Goal: Task Accomplishment & Management: Manage account settings

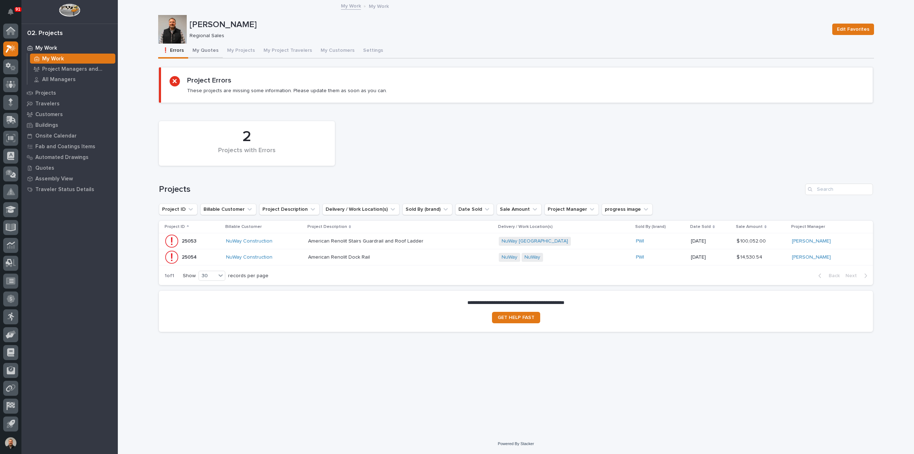
click at [202, 47] on button "My Quotes" at bounding box center [205, 51] width 35 height 15
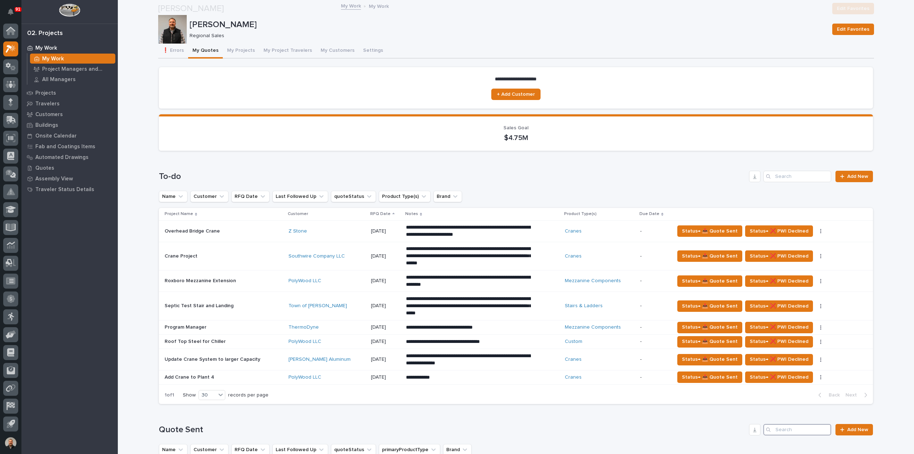
click at [784, 424] on input "Search" at bounding box center [798, 429] width 68 height 11
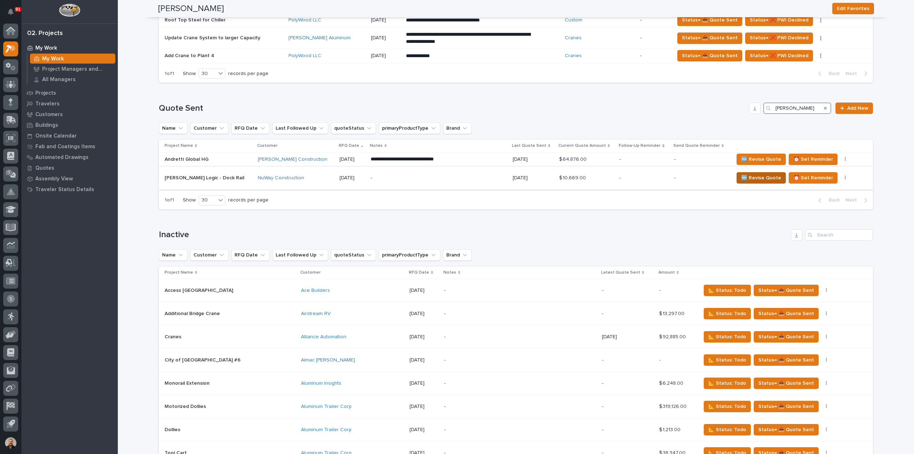
type input "[PERSON_NAME]"
click at [741, 176] on span "🆕 Revise Quote" at bounding box center [761, 178] width 40 height 9
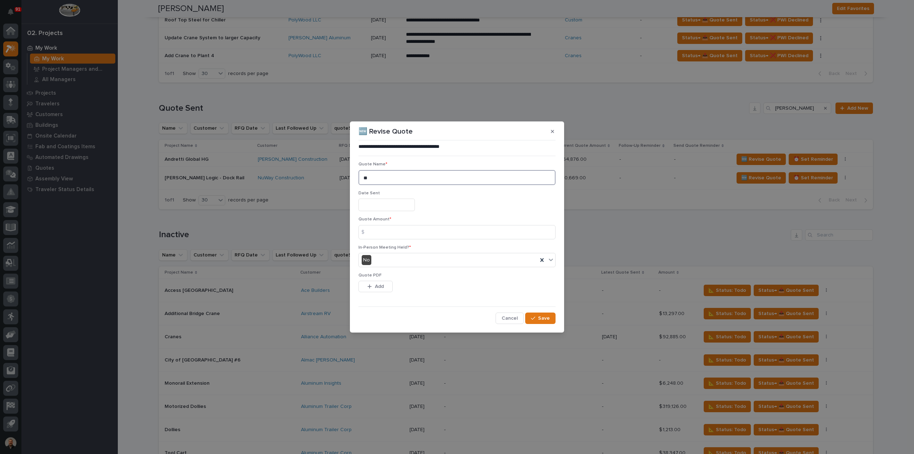
click at [373, 176] on textarea "**" at bounding box center [457, 177] width 197 height 15
type textarea "**"
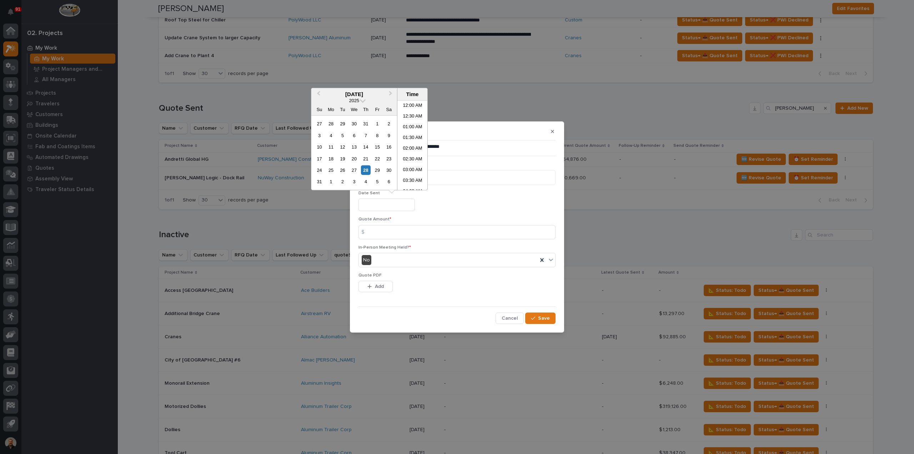
click at [374, 205] on input "text" at bounding box center [387, 205] width 56 height 13
click at [408, 156] on li "03:30 PM" at bounding box center [413, 156] width 30 height 11
type input "**********"
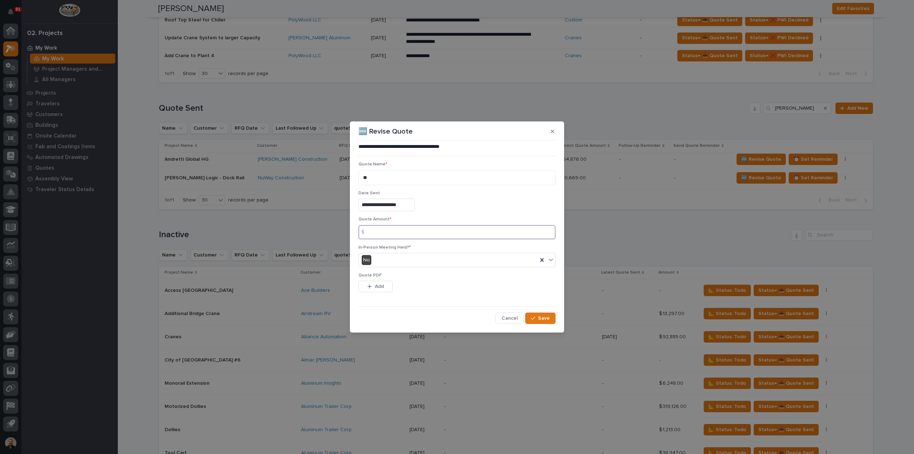
click at [376, 231] on input at bounding box center [457, 232] width 197 height 14
click at [378, 232] on input at bounding box center [457, 232] width 197 height 14
type input "11246"
click at [371, 289] on button "Add" at bounding box center [376, 286] width 34 height 11
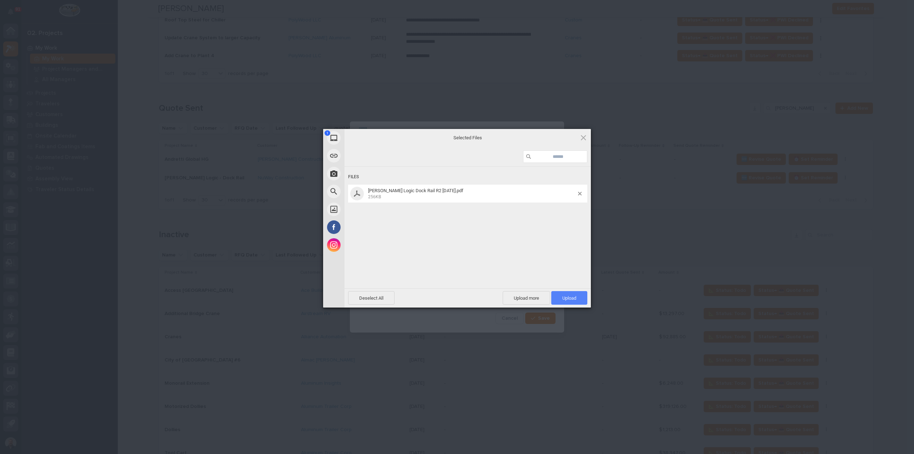
click at [569, 301] on span "Upload 1" at bounding box center [570, 297] width 14 height 5
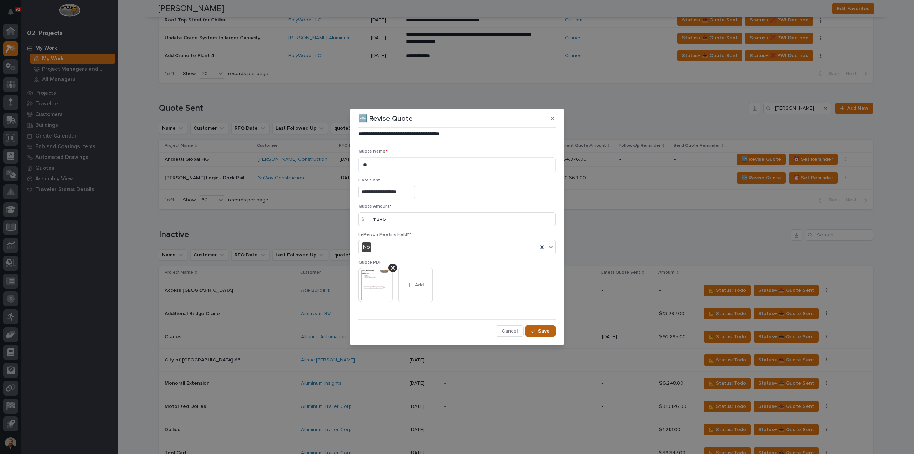
click at [541, 330] on span "Save" at bounding box center [544, 331] width 12 height 6
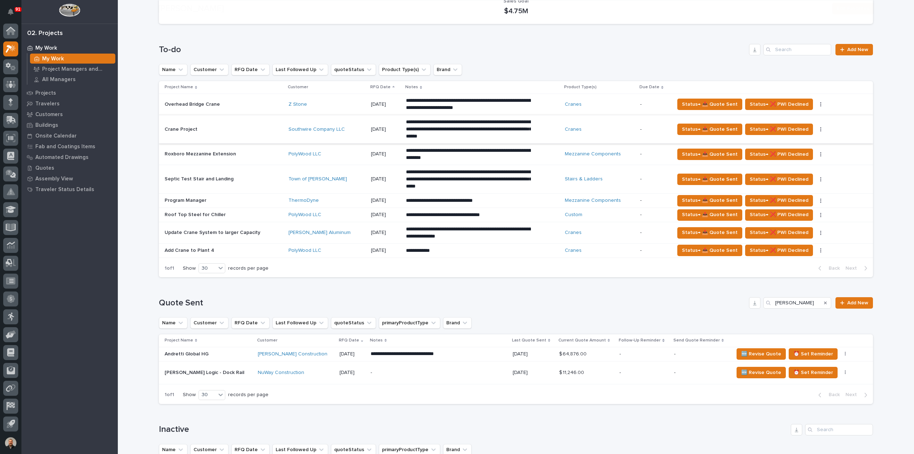
scroll to position [143, 0]
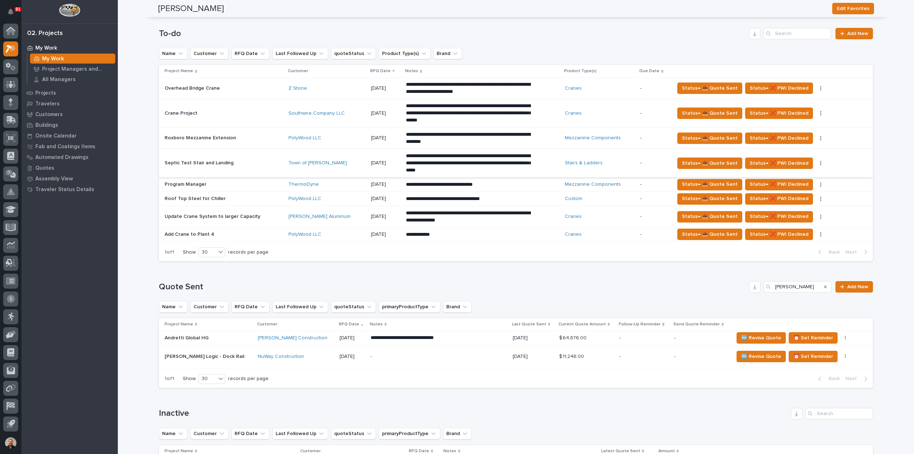
click at [820, 161] on icon "button" at bounding box center [820, 163] width 1 height 4
click at [805, 176] on span "Status→ ⏳ Inactive" at bounding box center [791, 177] width 44 height 9
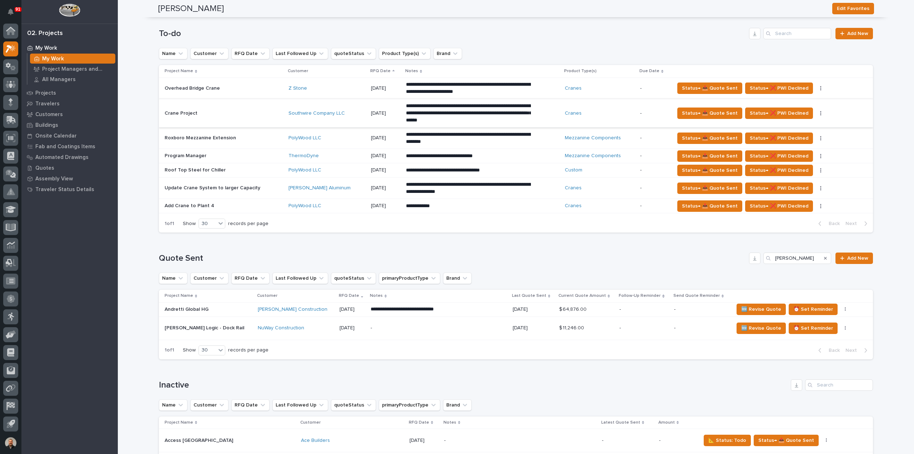
scroll to position [0, 0]
